Goal: Use online tool/utility: Utilize a website feature to perform a specific function

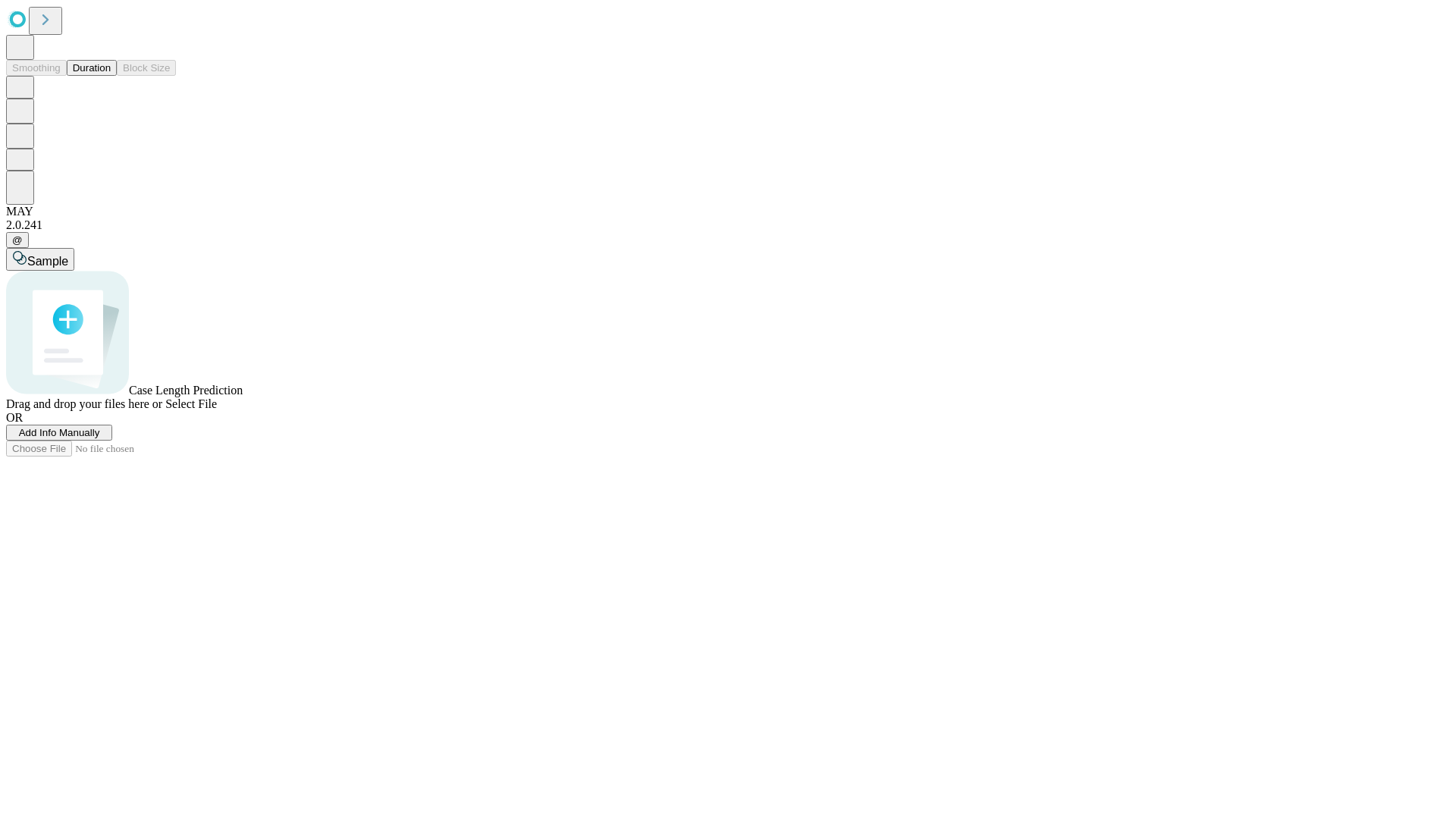
click at [111, 76] on button "Duration" at bounding box center [91, 67] width 50 height 16
click at [68, 254] on span "Sample" at bounding box center [47, 261] width 41 height 13
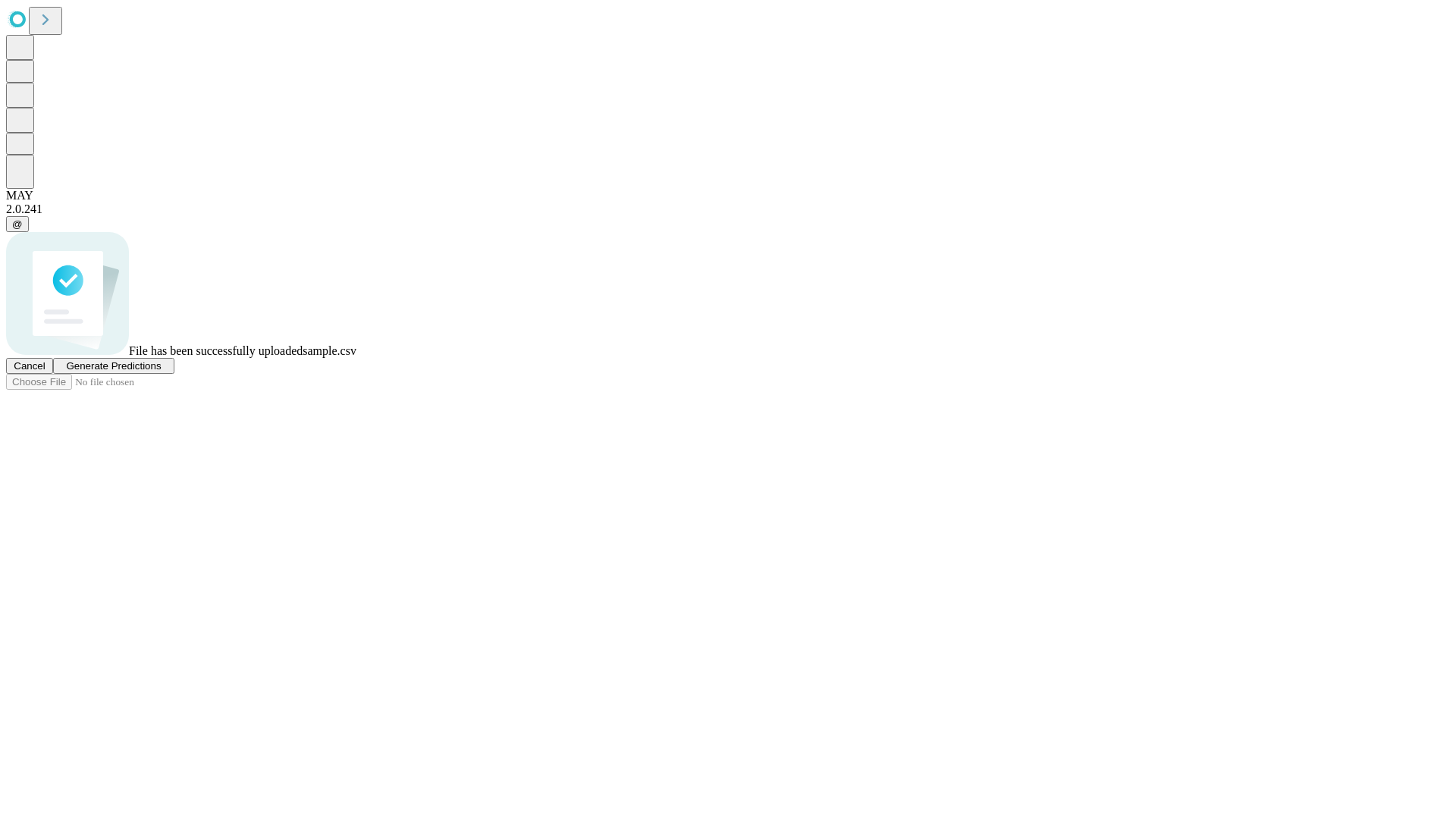
click at [160, 372] on span "Generate Predictions" at bounding box center [114, 366] width 95 height 11
